Goal: Book appointment/travel/reservation

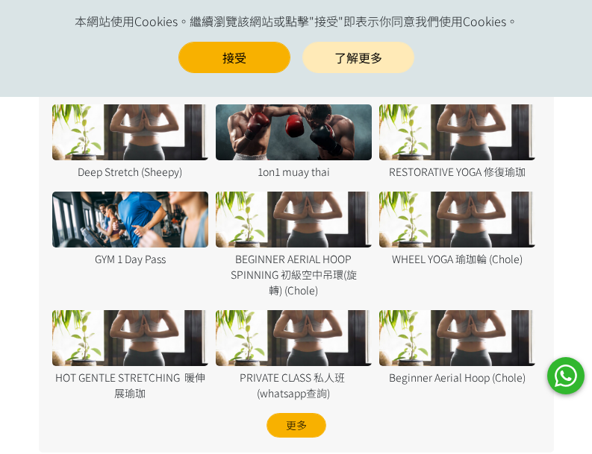
scroll to position [1268, 0]
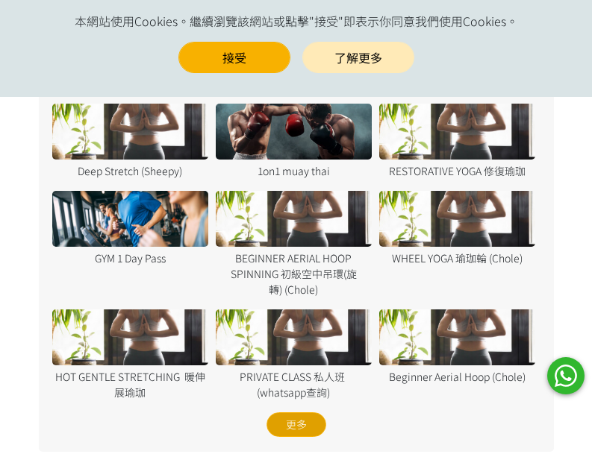
click at [313, 424] on div "更多" at bounding box center [296, 425] width 60 height 25
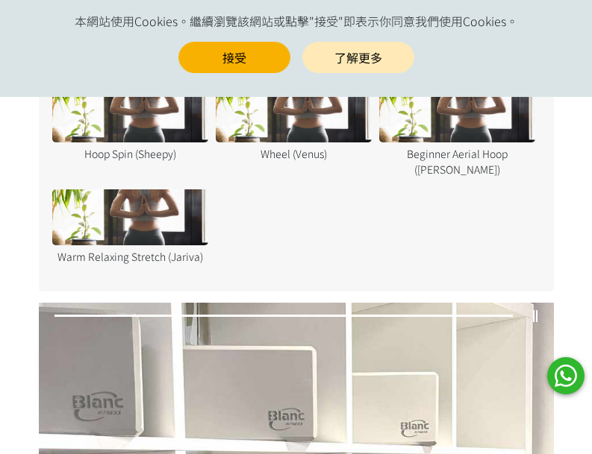
scroll to position [2820, 0]
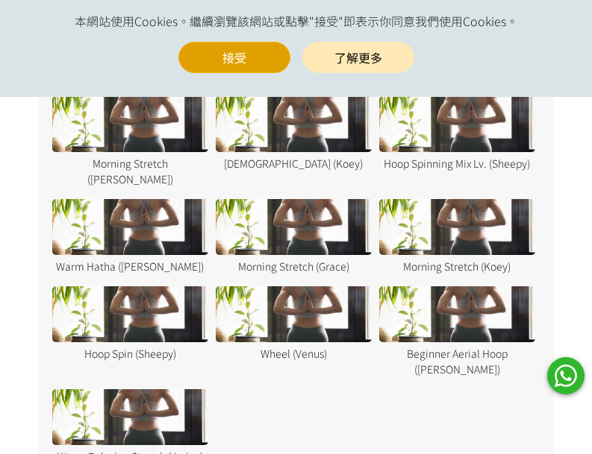
click at [210, 60] on button "接受" at bounding box center [234, 57] width 112 height 31
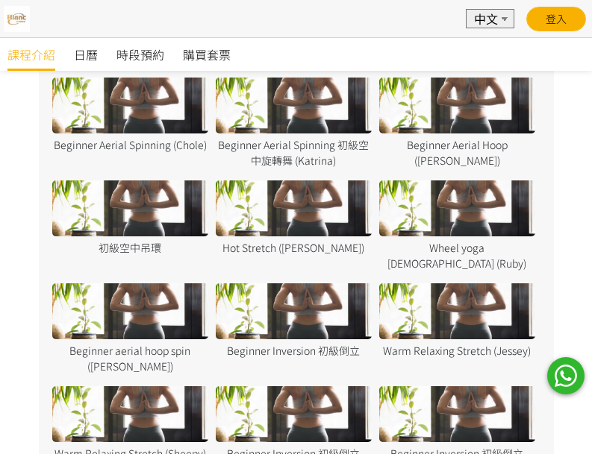
scroll to position [1402, 0]
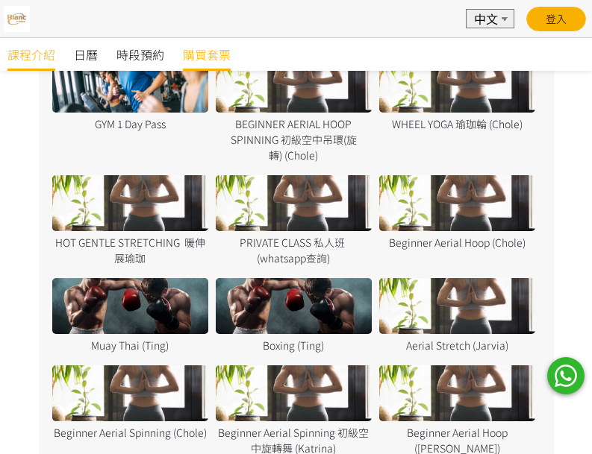
click at [215, 54] on span "購買套票" at bounding box center [207, 55] width 48 height 18
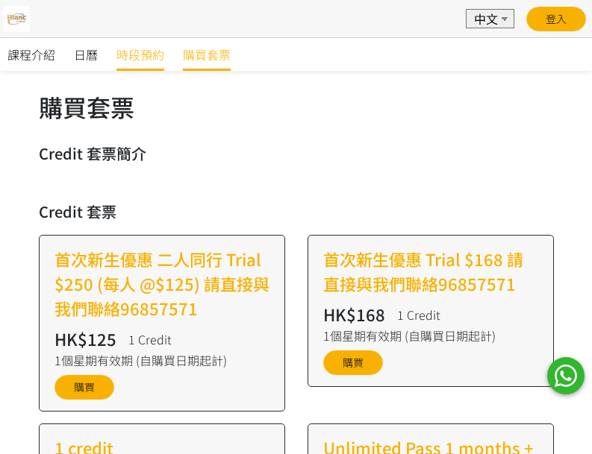
click at [143, 56] on span "時段預約" at bounding box center [140, 55] width 48 height 18
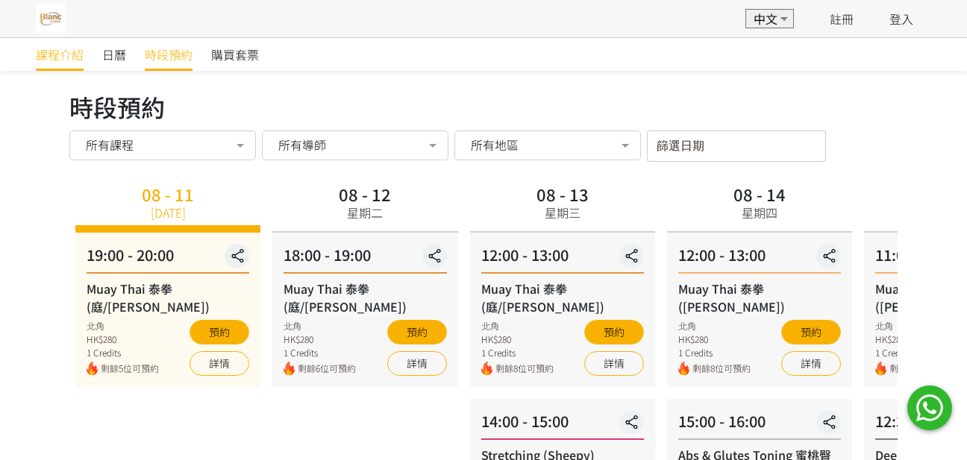
click at [60, 50] on span "課程介紹" at bounding box center [60, 55] width 48 height 18
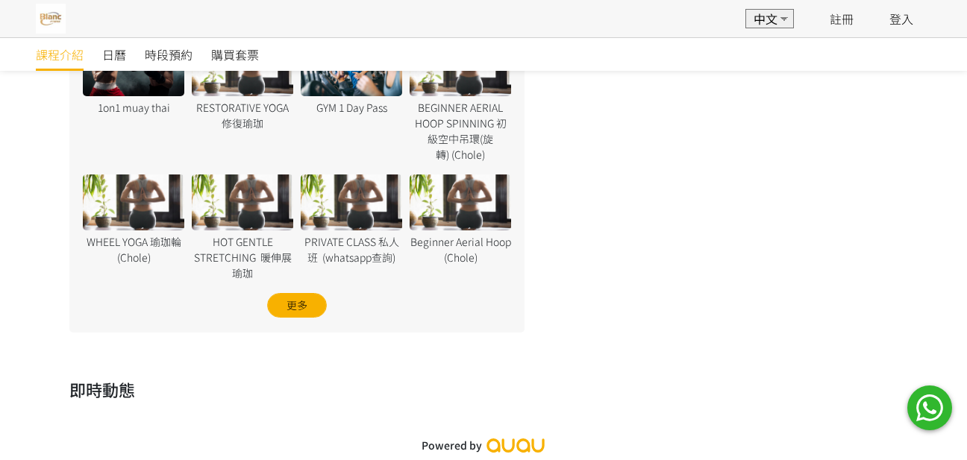
scroll to position [1481, 0]
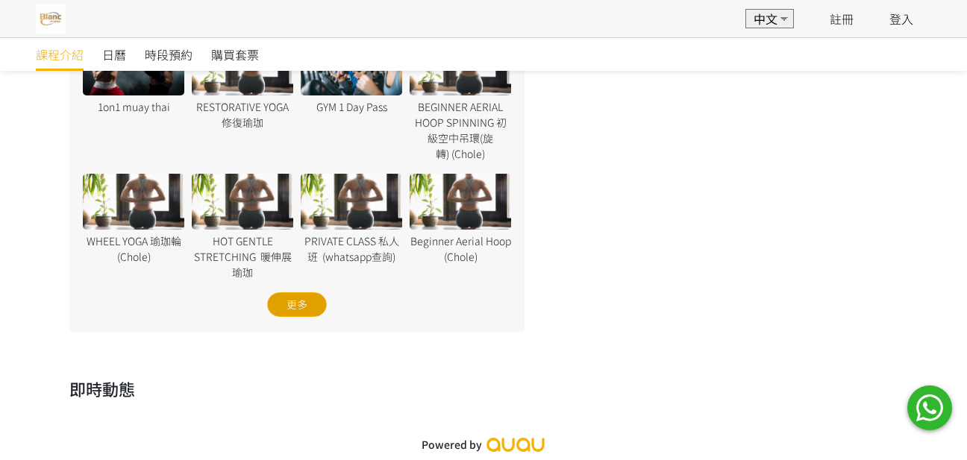
click at [289, 304] on div "更多" at bounding box center [297, 304] width 60 height 25
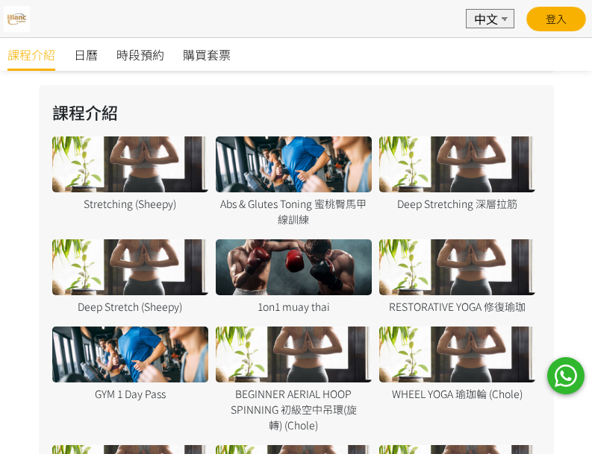
scroll to position [1044, 0]
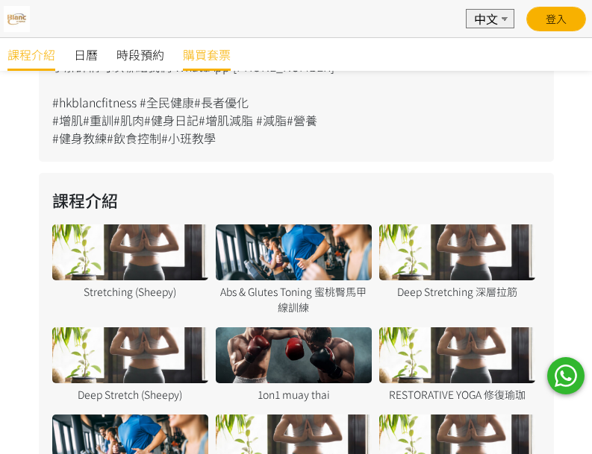
click at [219, 53] on span "購買套票" at bounding box center [207, 55] width 48 height 18
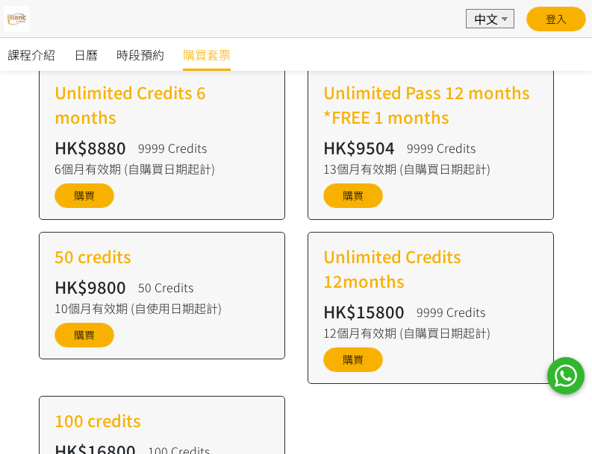
scroll to position [970, 0]
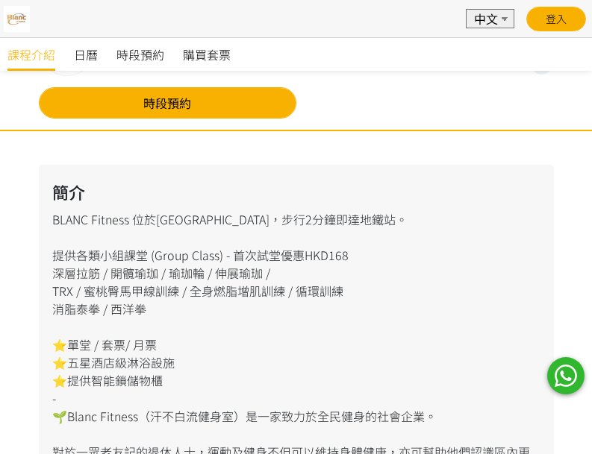
scroll to position [224, 0]
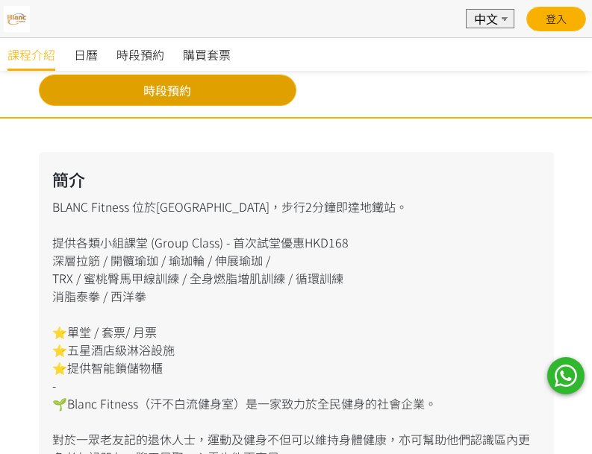
click at [180, 85] on link "時段預約" at bounding box center [167, 90] width 257 height 31
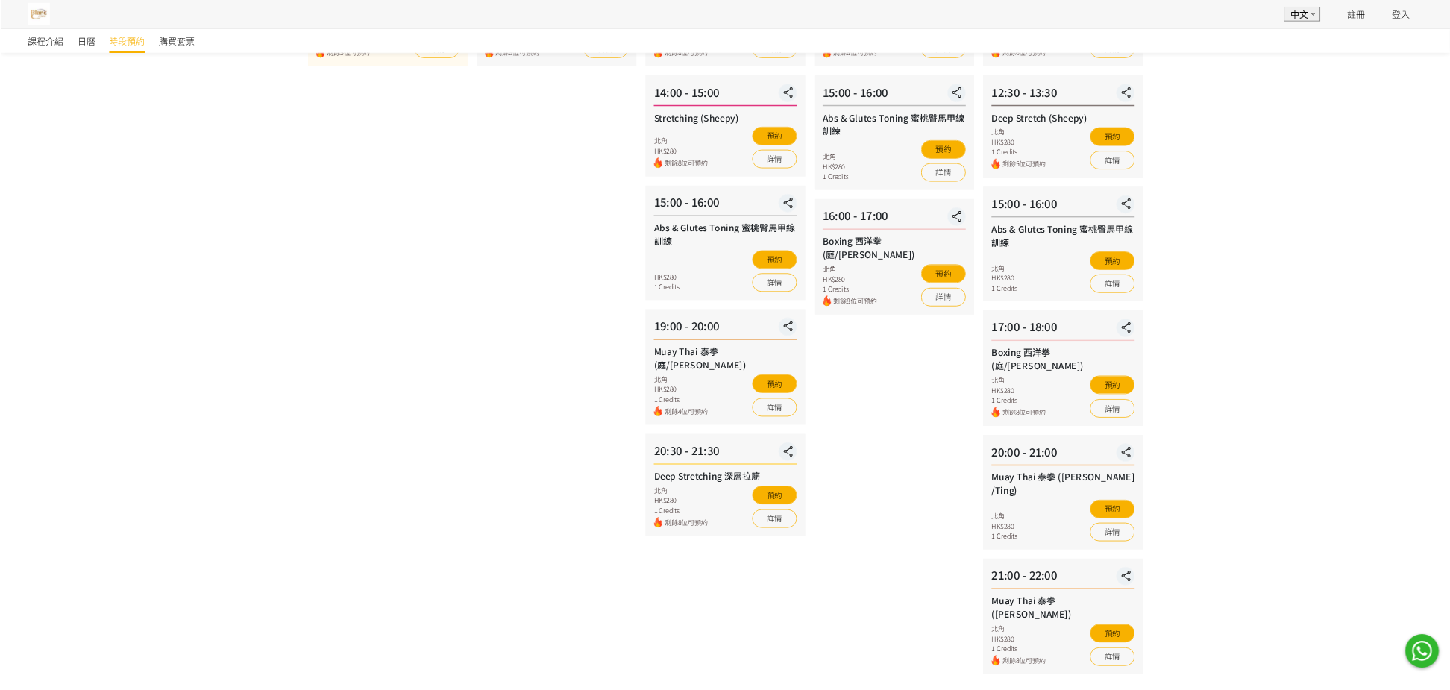
scroll to position [298, 0]
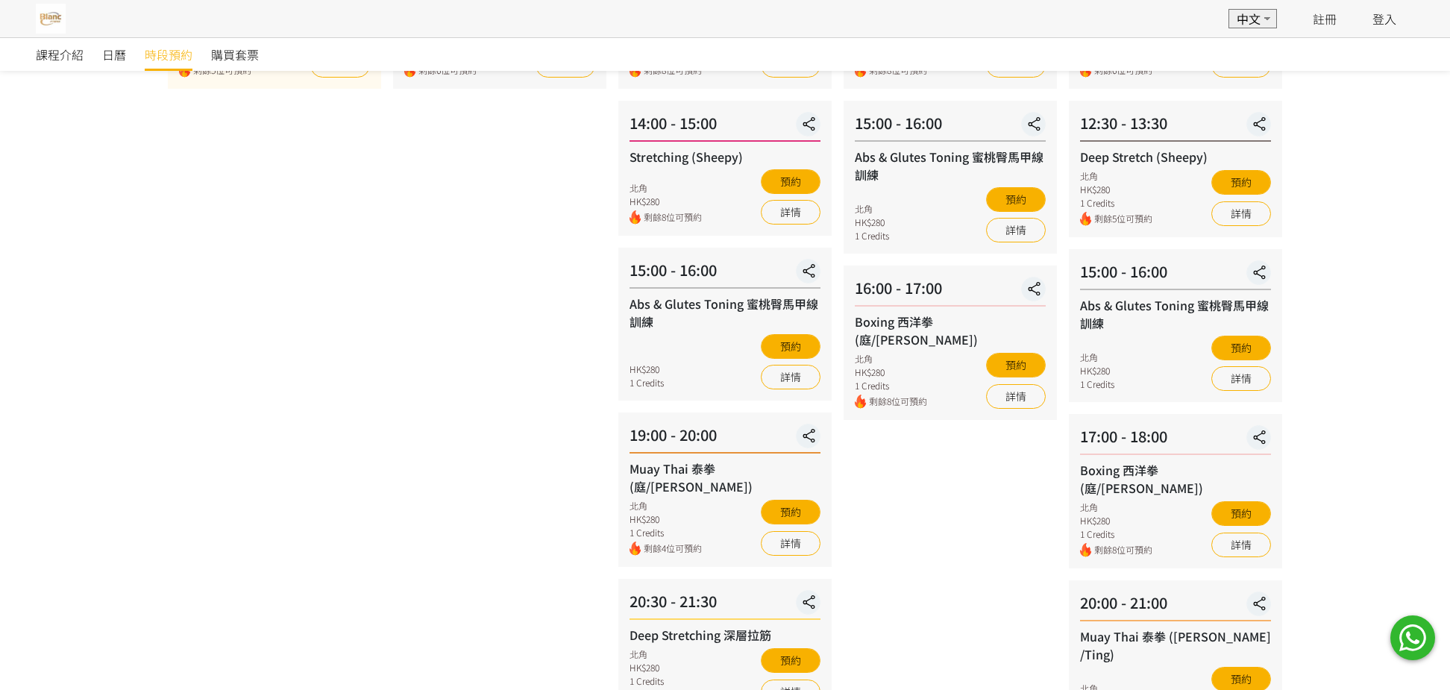
click at [442, 454] on div "08 - 12 星期二 18:00 - 19:00 Muay Thai 泰拳 (庭/[PERSON_NAME]) 北角 HK$280 1 Credits 剩餘…" at bounding box center [499, 390] width 225 height 1018
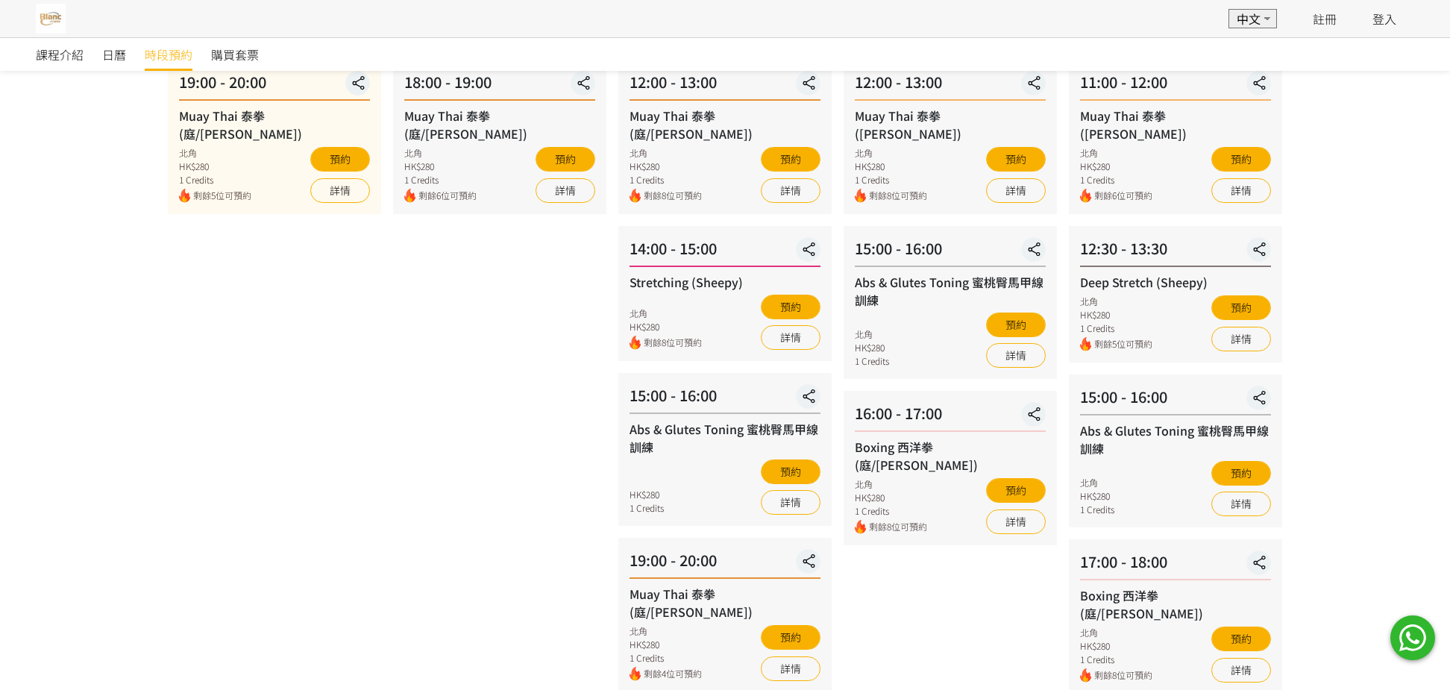
scroll to position [0, 0]
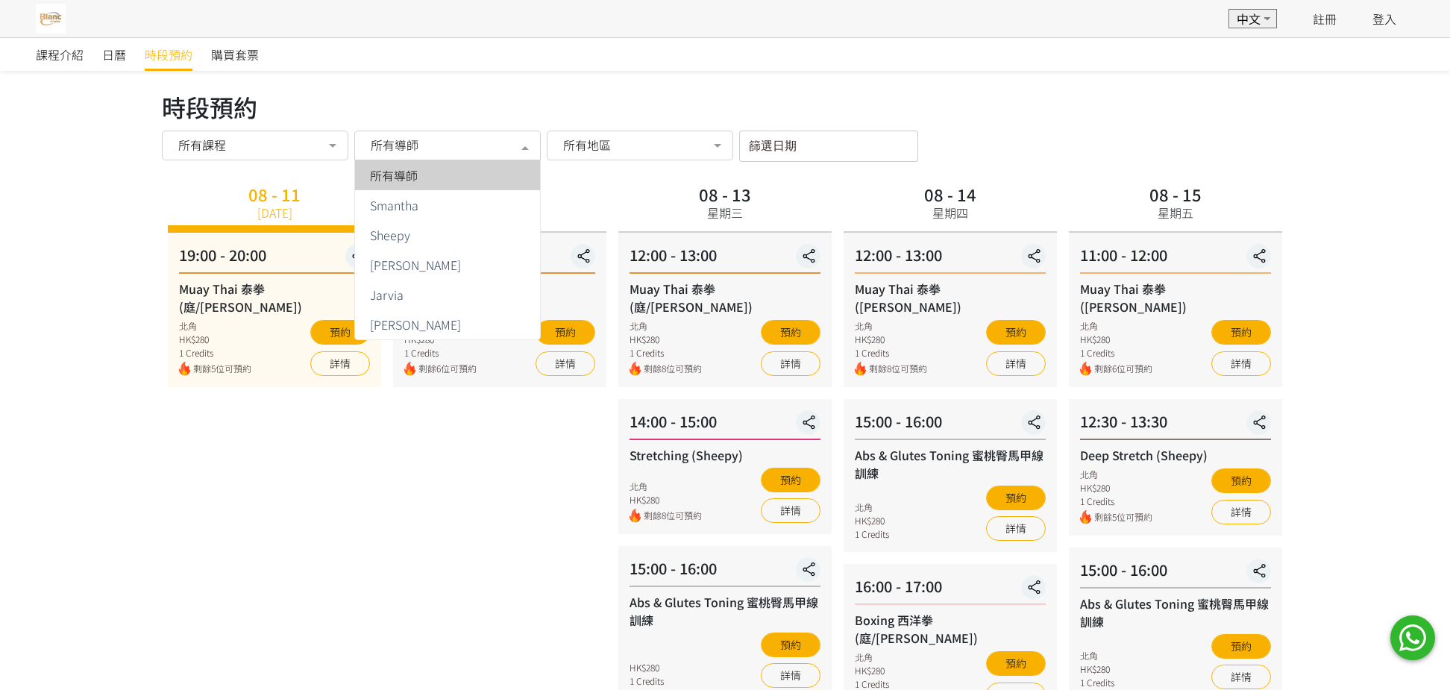
click at [524, 148] on div at bounding box center [525, 147] width 30 height 28
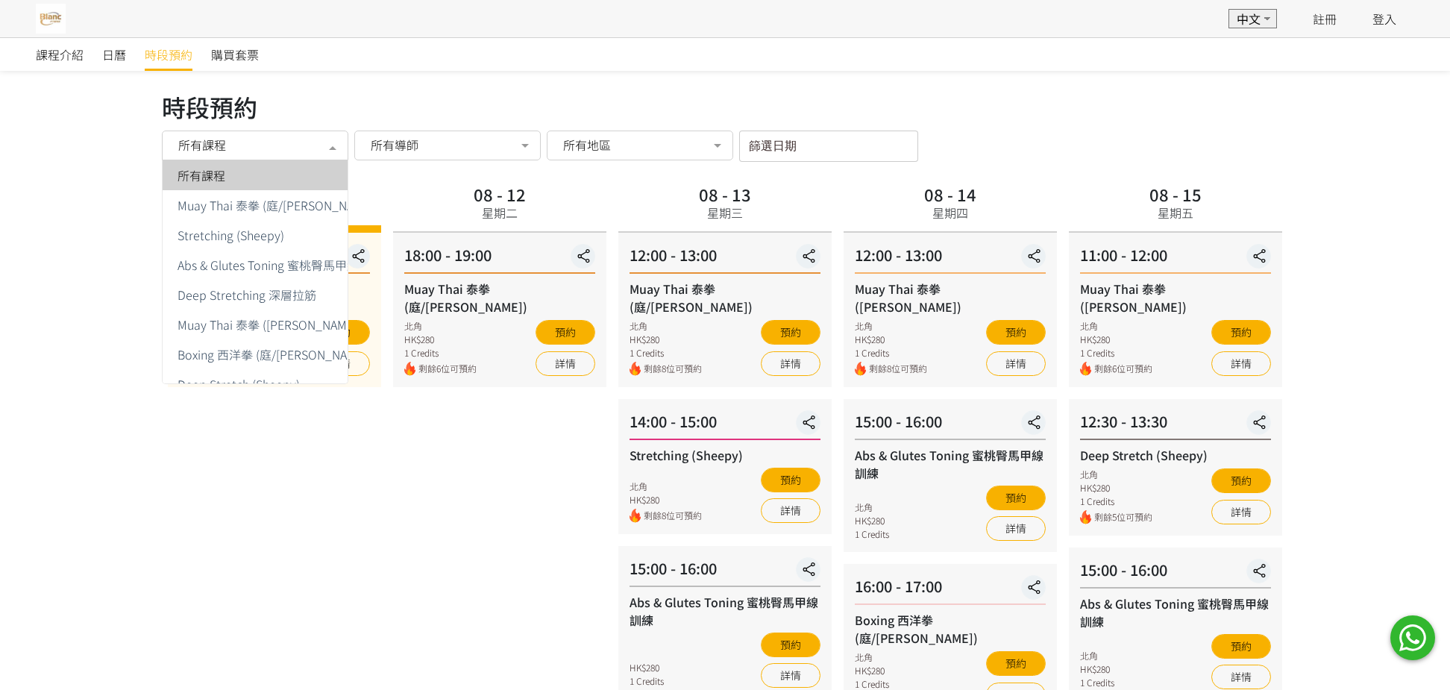
click at [336, 141] on div at bounding box center [333, 147] width 30 height 28
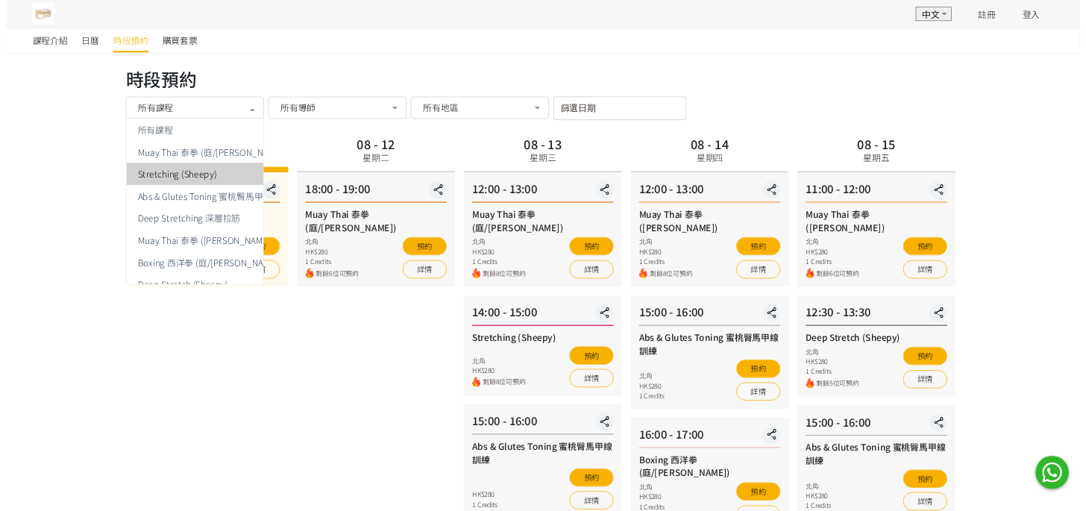
scroll to position [122, 0]
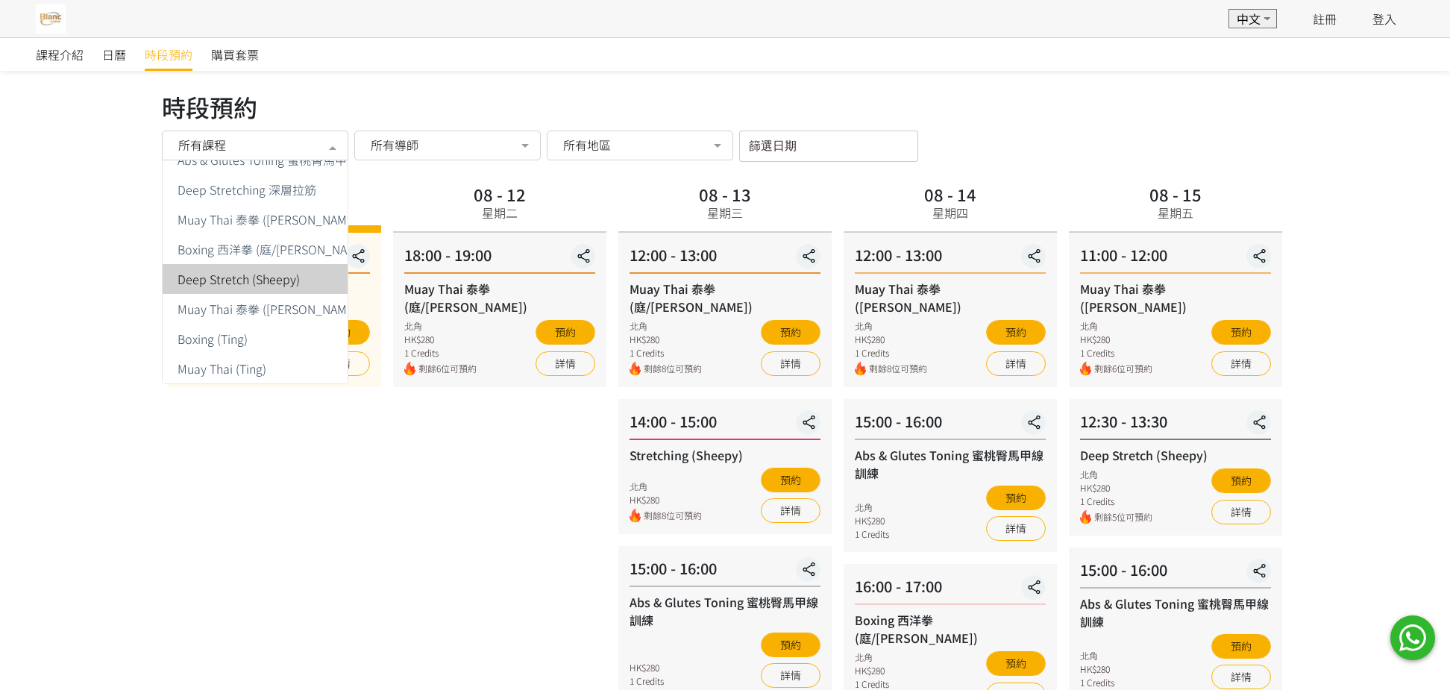
click at [264, 273] on span "Deep Stretch (Sheepy)" at bounding box center [239, 279] width 122 height 12
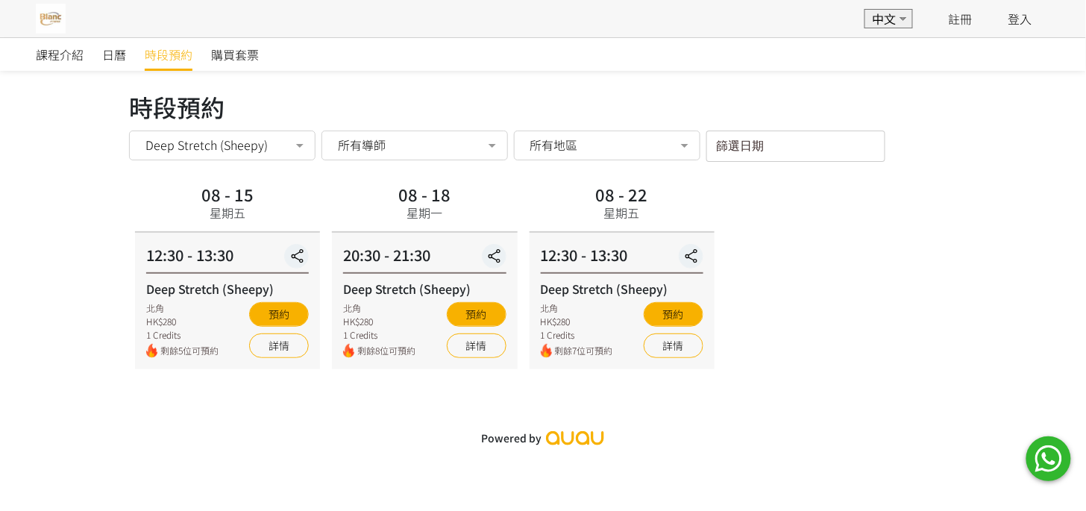
drag, startPoint x: 1399, startPoint y: 4, endPoint x: 296, endPoint y: 145, distance: 1112.2
click at [296, 145] on div at bounding box center [300, 147] width 30 height 28
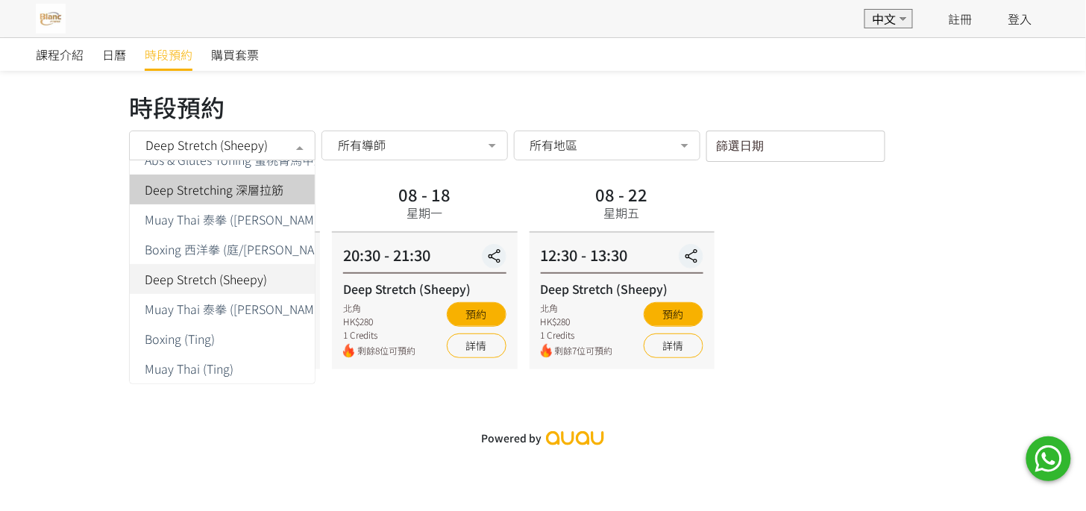
click at [248, 195] on span "Deep Stretching 深層拉筋" at bounding box center [214, 190] width 139 height 12
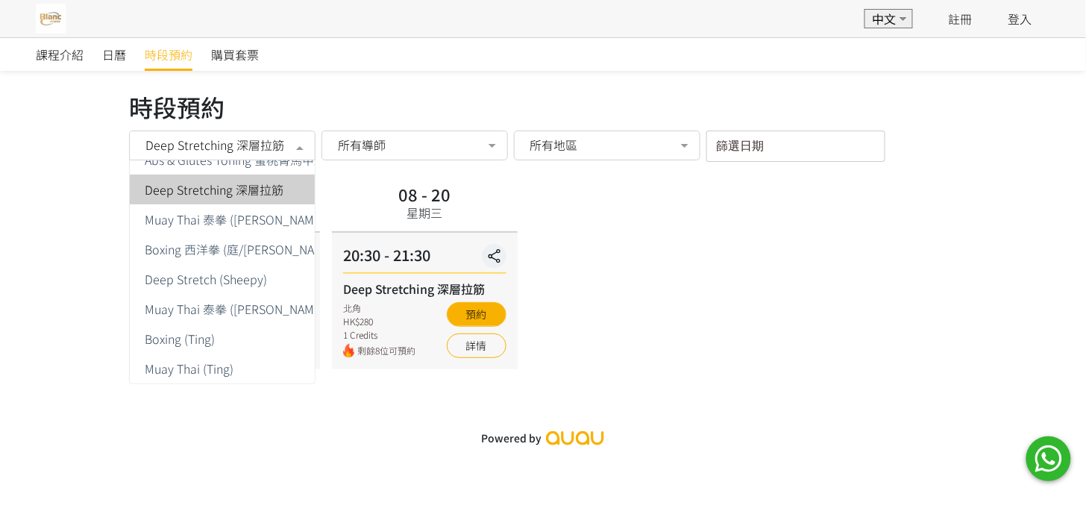
click at [296, 139] on div at bounding box center [300, 147] width 30 height 28
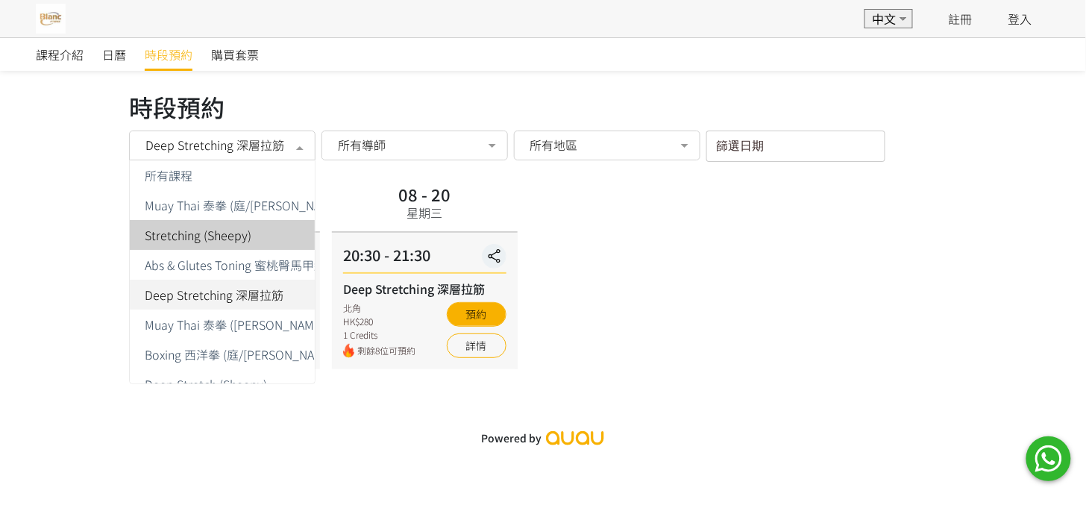
click at [240, 231] on span "Stretching (Sheepy)" at bounding box center [198, 235] width 107 height 12
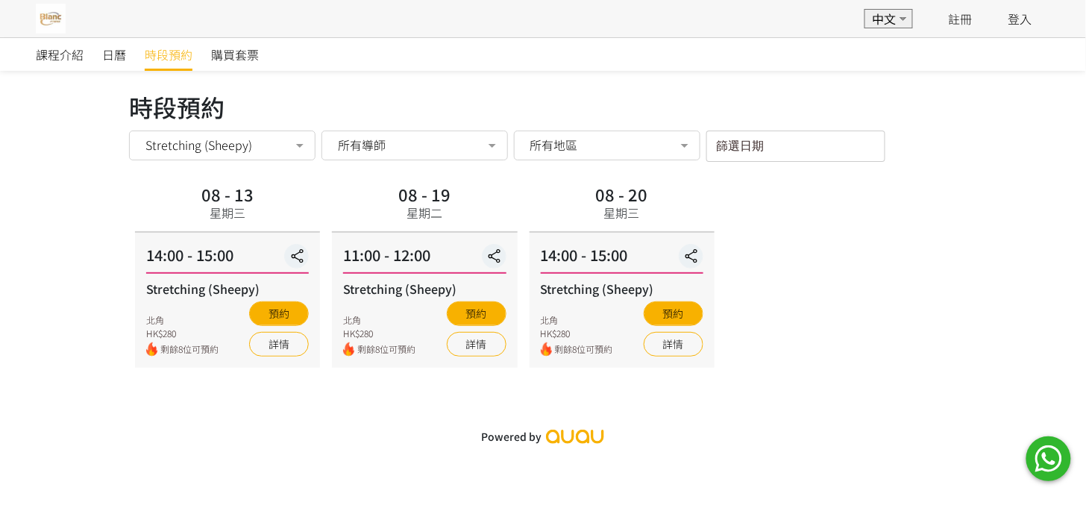
click at [240, 233] on div "14:00 - 15:00 Stretching (Sheepy) 北角 HK$280 剩餘8位可預約 預約 詳情" at bounding box center [227, 300] width 185 height 135
click at [287, 143] on div at bounding box center [300, 147] width 30 height 28
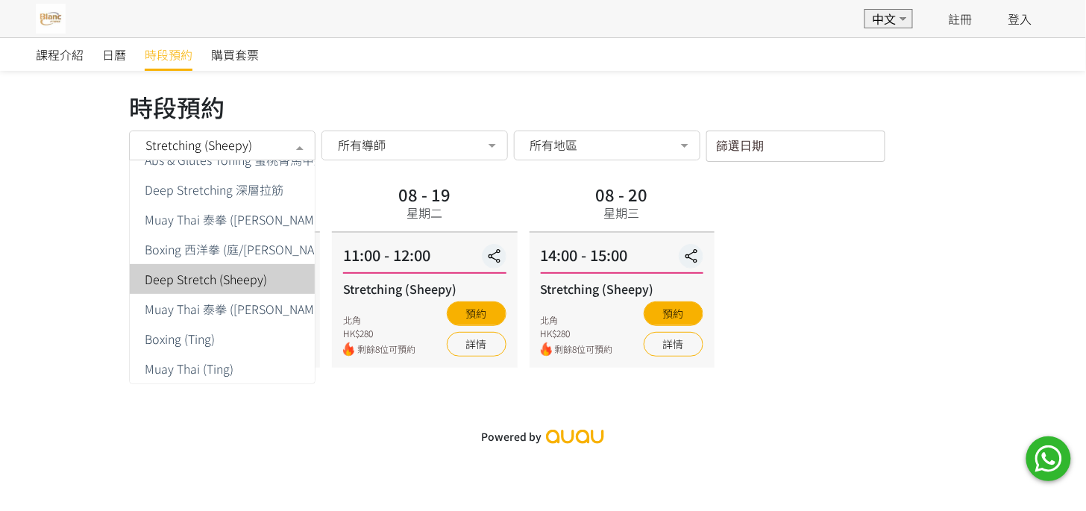
scroll to position [117, 0]
